Goal: Use online tool/utility: Utilize a website feature to perform a specific function

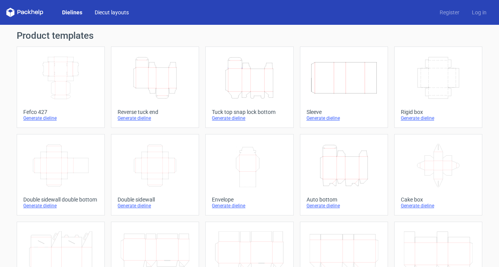
click at [108, 13] on link "Diecut layouts" at bounding box center [111, 13] width 47 height 8
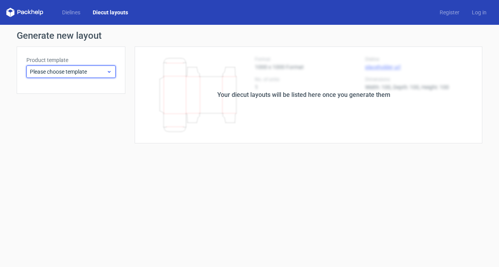
click at [111, 72] on icon at bounding box center [109, 72] width 6 height 6
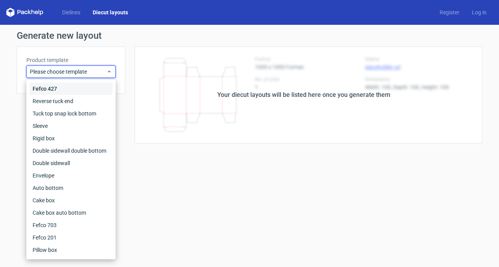
click at [53, 89] on div "Fefco 427" at bounding box center [70, 89] width 83 height 12
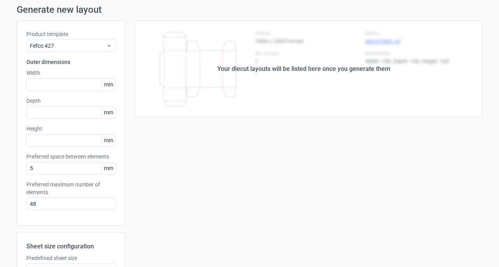
scroll to position [25, 0]
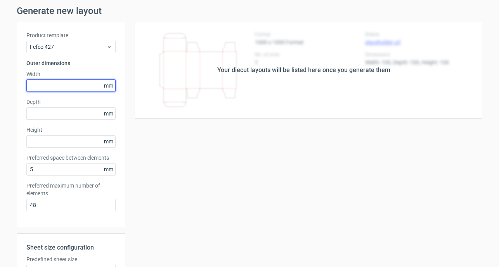
click at [57, 85] on input "text" at bounding box center [70, 85] width 89 height 12
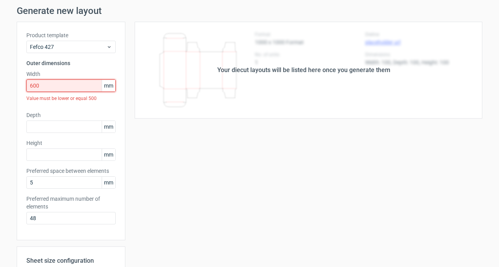
click at [66, 86] on input "600" at bounding box center [70, 85] width 89 height 12
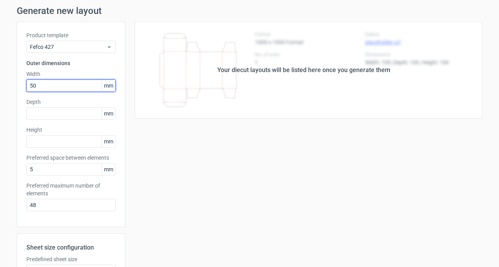
type input "500"
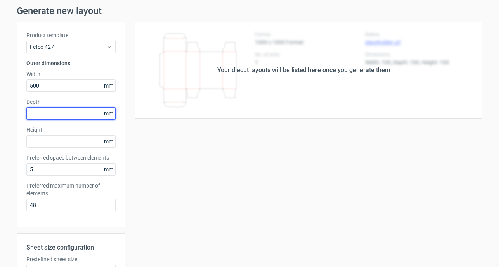
click at [60, 117] on input "text" at bounding box center [70, 113] width 89 height 12
type input "300"
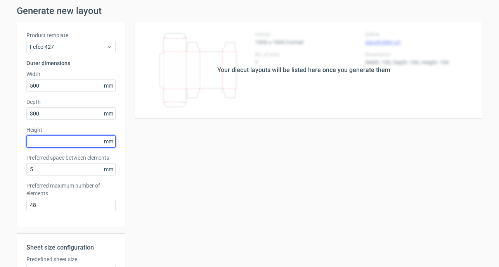
click at [51, 140] on input "text" at bounding box center [70, 141] width 89 height 12
type input "40"
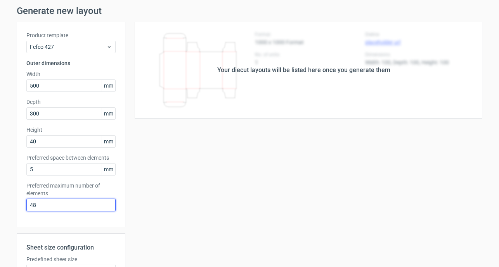
drag, startPoint x: 47, startPoint y: 204, endPoint x: 22, endPoint y: 206, distance: 25.7
click at [22, 206] on div "Product template Fefco 427 Outer dimensions Width 500 mm Depth 300 mm Height 40…" at bounding box center [71, 125] width 109 height 206
type input "6"
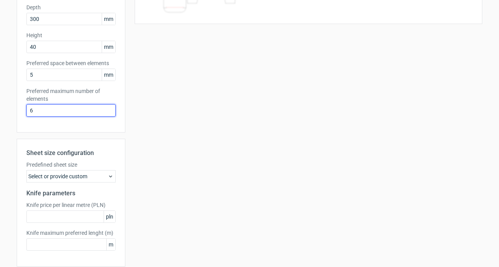
scroll to position [120, 0]
click at [110, 175] on icon at bounding box center [110, 176] width 6 height 6
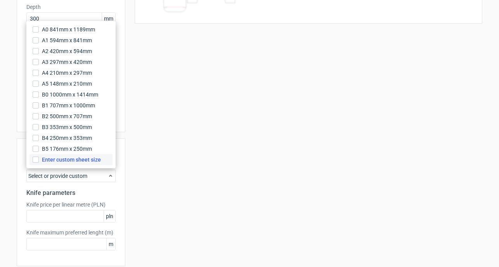
click at [88, 161] on span "Enter custom sheet size" at bounding box center [71, 160] width 59 height 8
click at [39, 161] on input "Enter custom sheet size" at bounding box center [36, 160] width 6 height 6
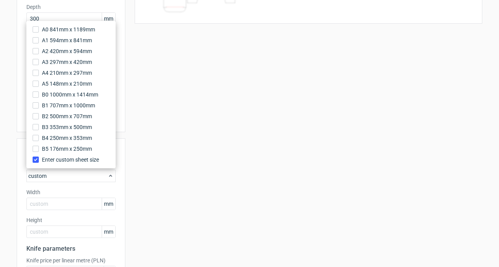
click at [125, 175] on div "Sheet size configuration Predefined sheet size custom Width mm Height mm Knife …" at bounding box center [71, 230] width 109 height 184
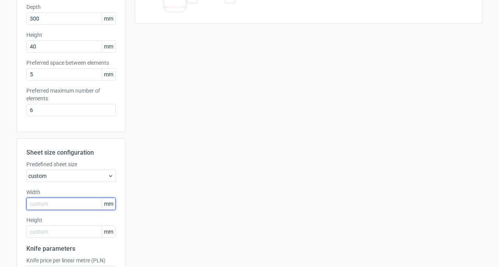
click at [73, 206] on input "text" at bounding box center [70, 204] width 89 height 12
type input "2430"
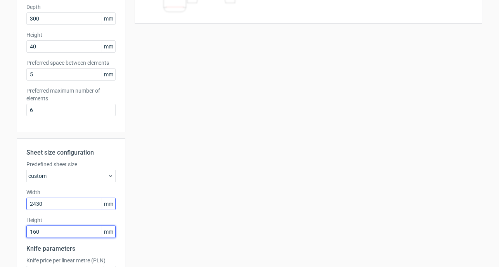
type input "1600"
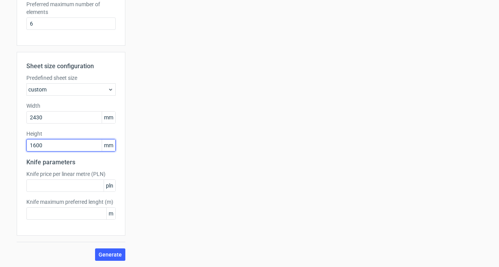
scroll to position [206, 0]
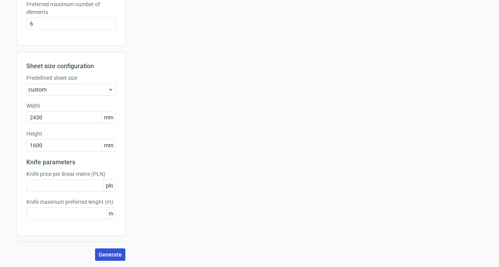
click at [109, 257] on span "Generate" at bounding box center [109, 254] width 23 height 5
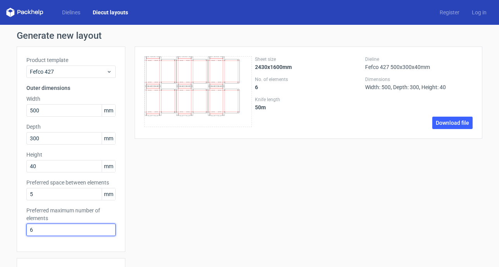
drag, startPoint x: 42, startPoint y: 230, endPoint x: 16, endPoint y: 230, distance: 26.8
click at [16, 230] on div "Generate new layout Product template Fefco 427 Outer dimensions Width 500 mm De…" at bounding box center [249, 249] width 499 height 449
type input "1"
click at [122, 221] on div "Product template Fefco 427 Outer dimensions Width 500 mm Depth 300 mm Height 40…" at bounding box center [71, 150] width 109 height 206
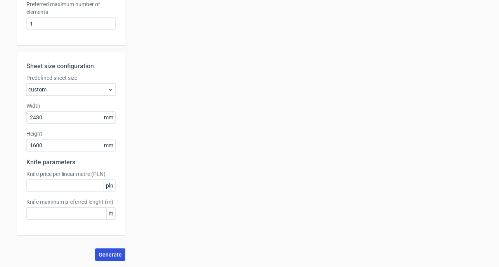
scroll to position [206, 0]
click at [110, 254] on span "Generate" at bounding box center [109, 254] width 23 height 5
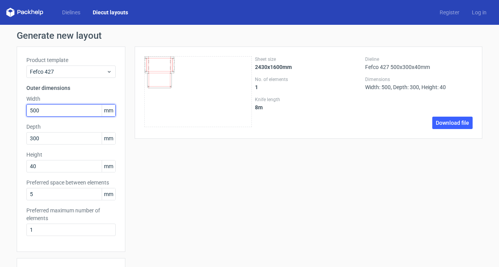
click at [55, 111] on input "500" at bounding box center [70, 110] width 89 height 12
type input "700"
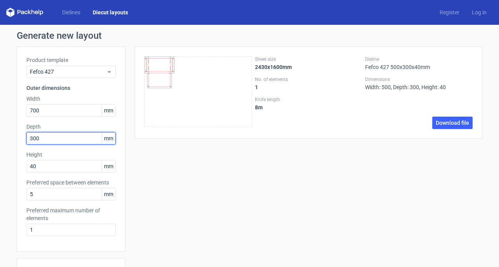
click at [59, 136] on div "Depth 300 mm" at bounding box center [70, 134] width 89 height 22
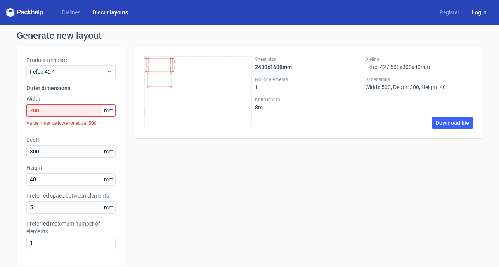
click at [479, 13] on link "Log in" at bounding box center [478, 13] width 27 height 8
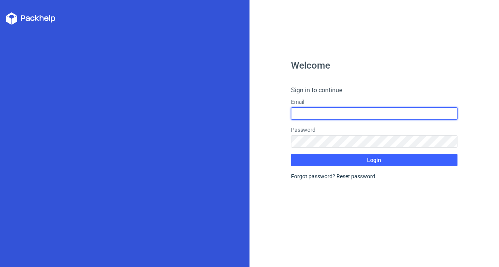
click at [335, 112] on input "text" at bounding box center [374, 113] width 166 height 12
type input "[EMAIL_ADDRESS][DOMAIN_NAME]"
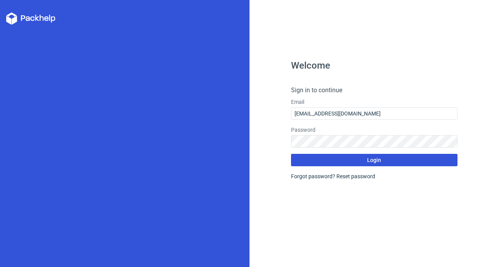
click at [362, 160] on button "Login" at bounding box center [374, 160] width 166 height 12
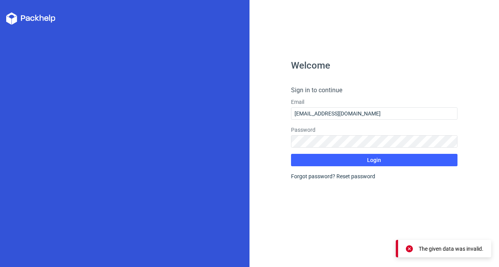
click at [408, 246] on icon at bounding box center [409, 248] width 7 height 7
click at [11, 20] on polygon at bounding box center [8, 20] width 5 height 9
drag, startPoint x: 35, startPoint y: 20, endPoint x: 104, endPoint y: 23, distance: 69.1
click at [35, 20] on polygon at bounding box center [37, 18] width 4 height 6
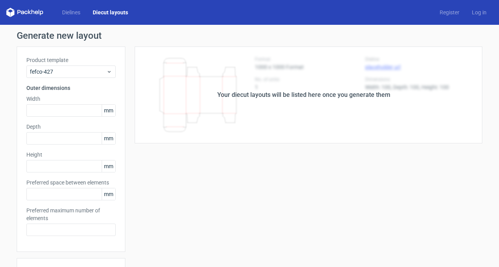
type input "5"
type input "48"
click at [452, 14] on link "Register" at bounding box center [449, 13] width 32 height 8
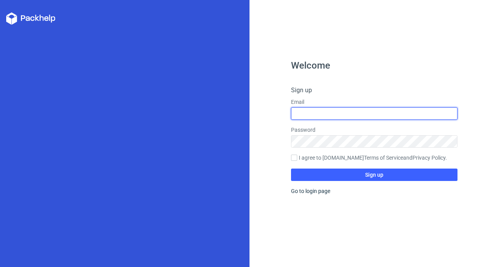
click at [313, 116] on input "text" at bounding box center [374, 113] width 166 height 12
type input "[EMAIL_ADDRESS][DOMAIN_NAME]"
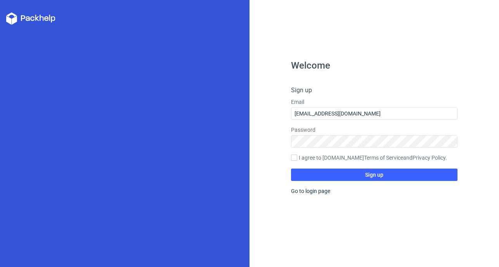
click at [311, 158] on label "I agree to [DOMAIN_NAME] Terms of Service and Privacy Policy ." at bounding box center [374, 158] width 166 height 9
click at [297, 158] on input "I agree to [DOMAIN_NAME] Terms of Service and Privacy Policy ." at bounding box center [294, 158] width 6 height 6
checkbox input "true"
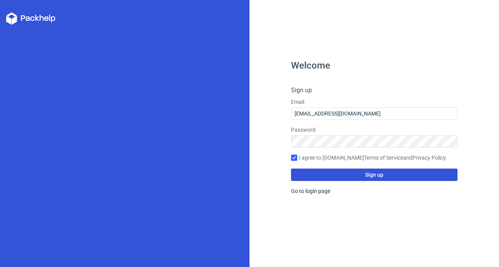
click at [383, 176] on span "Sign up" at bounding box center [374, 174] width 18 height 5
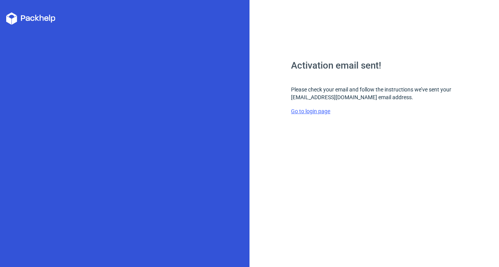
click at [317, 111] on link "Go to login page" at bounding box center [310, 111] width 39 height 6
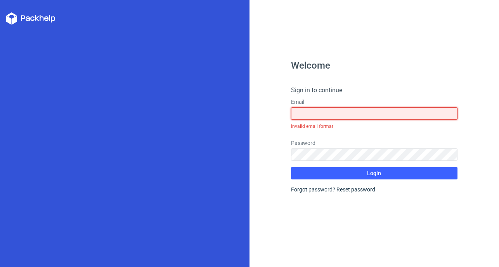
type input "[EMAIL_ADDRESS][DOMAIN_NAME]"
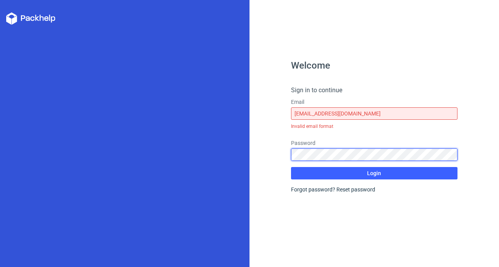
click at [374, 167] on button "Login" at bounding box center [374, 173] width 166 height 12
